Goal: Communication & Community: Answer question/provide support

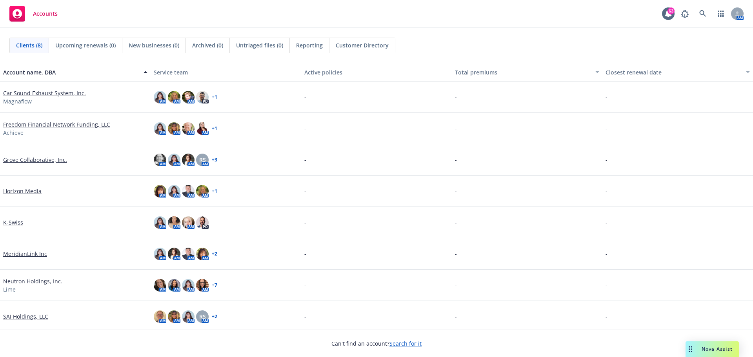
click at [699, 352] on div "Nova Assist" at bounding box center [718, 349] width 44 height 7
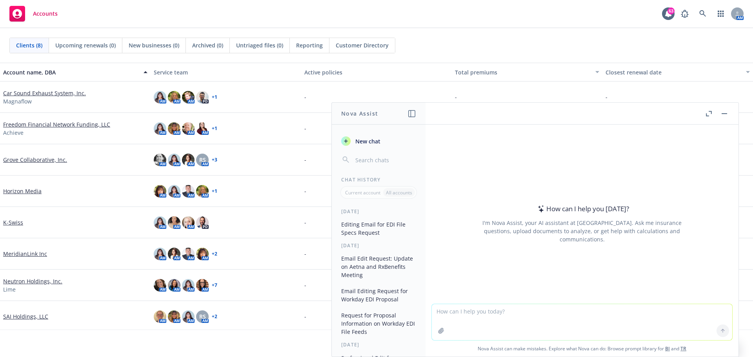
click at [361, 140] on span "New chat" at bounding box center [367, 141] width 27 height 8
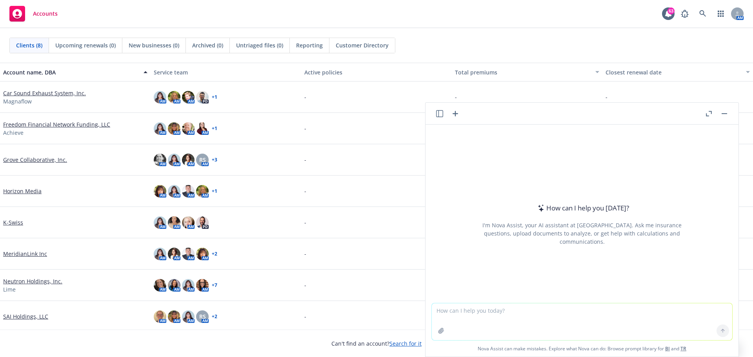
click at [488, 314] on textarea at bounding box center [582, 322] width 300 height 37
type textarea "Please professionally edit email below."
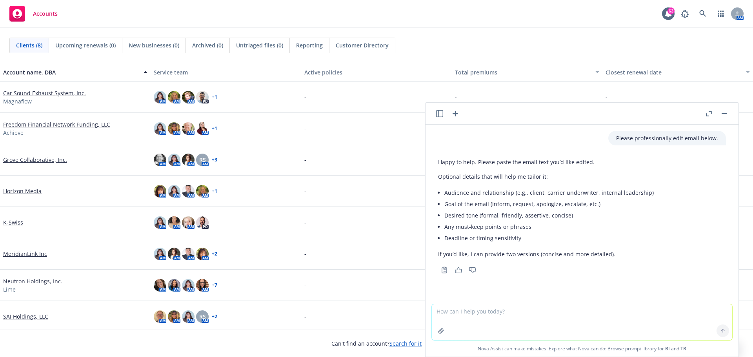
click at [497, 316] on textarea at bounding box center [582, 322] width 300 height 36
paste textarea "We have confirmed the stop loss markets will not be able evaluate premium rates…"
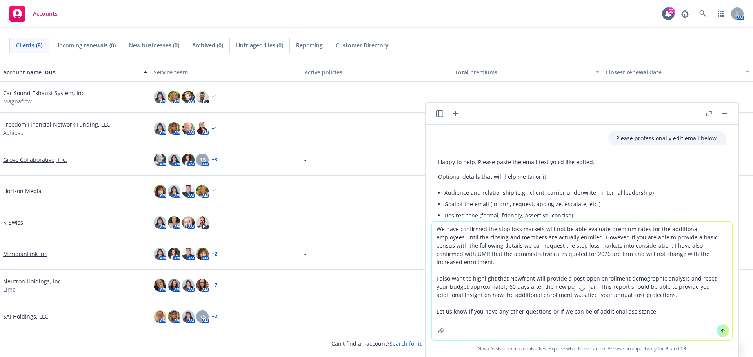
type textarea "We have confirmed the stop loss markets will not be able evaluate premium rates…"
click at [721, 330] on icon at bounding box center [722, 331] width 3 height 2
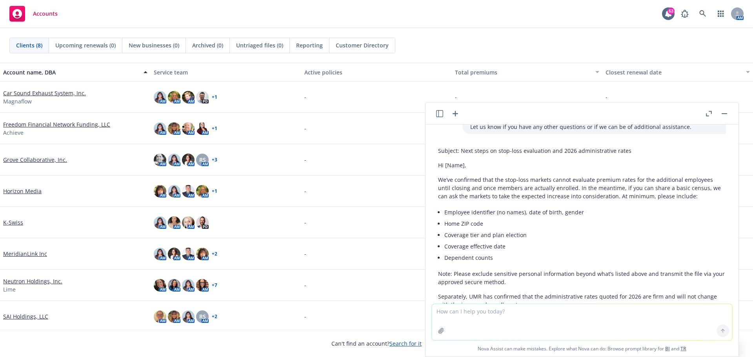
scroll to position [237, 0]
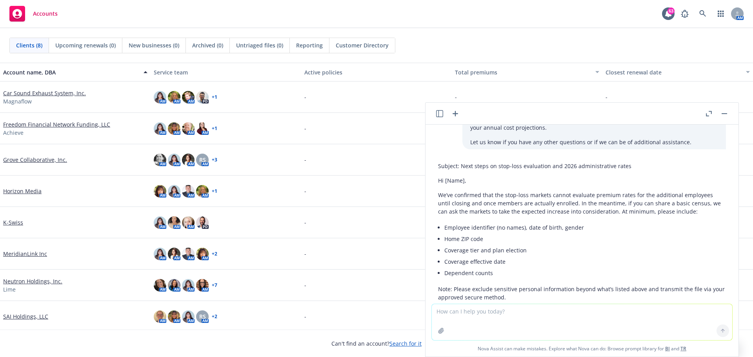
click at [563, 225] on li "Employee identifier (no names), date of birth, gender" at bounding box center [585, 227] width 282 height 11
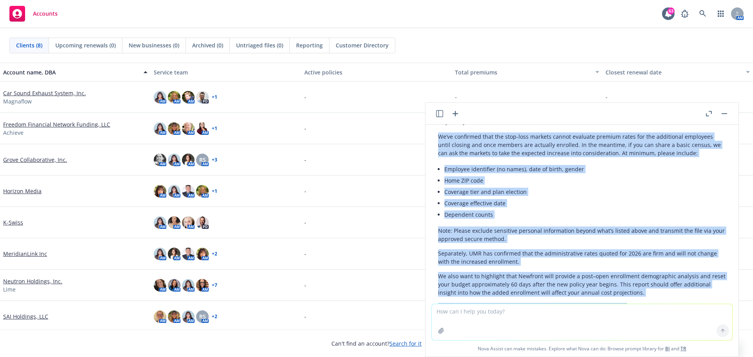
scroll to position [353, 0]
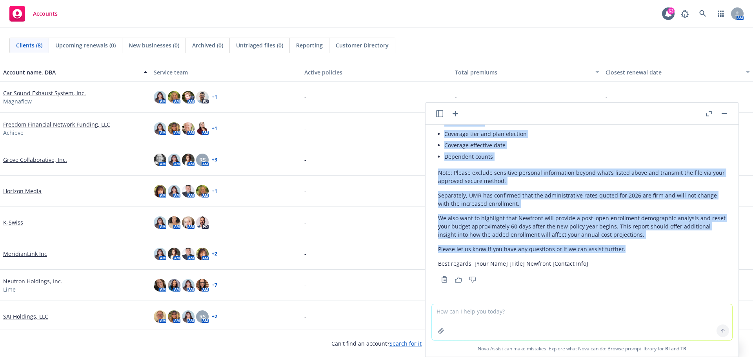
drag, startPoint x: 439, startPoint y: 195, endPoint x: 619, endPoint y: 244, distance: 186.7
click at [619, 244] on div "Subject: Next steps on stop-loss evaluation and 2026 administrative rates Hi [N…" at bounding box center [582, 156] width 288 height 229
copy div "Lo’ip dolorsita cons adi elit-sedd eiusmod tempor incididu utlabor etdol mag al…"
